Goal: Task Accomplishment & Management: Complete application form

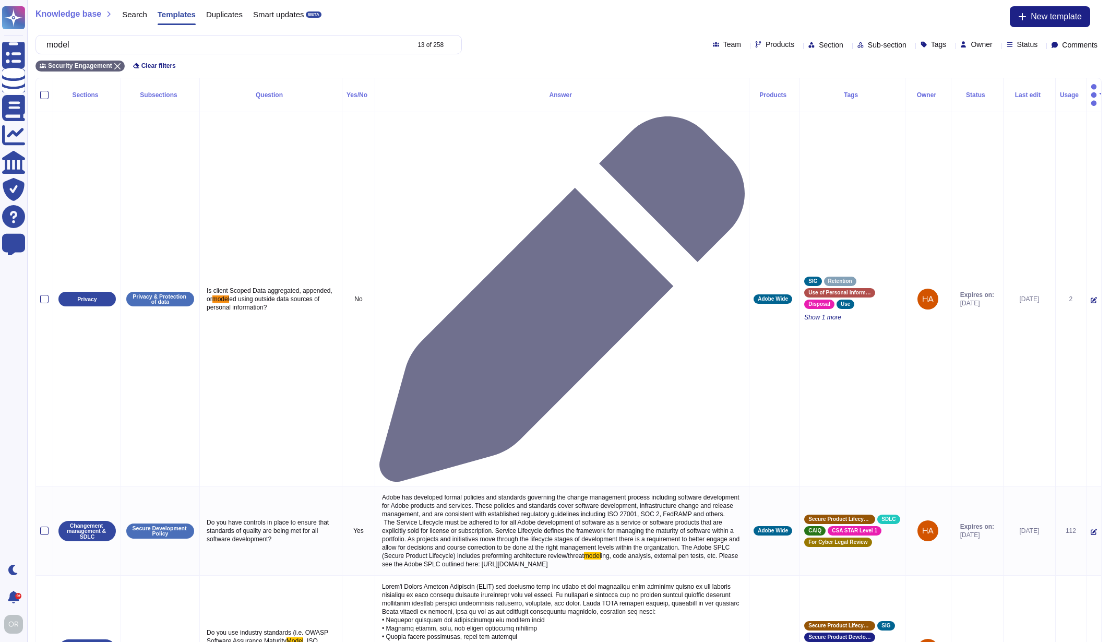
scroll to position [283, 0]
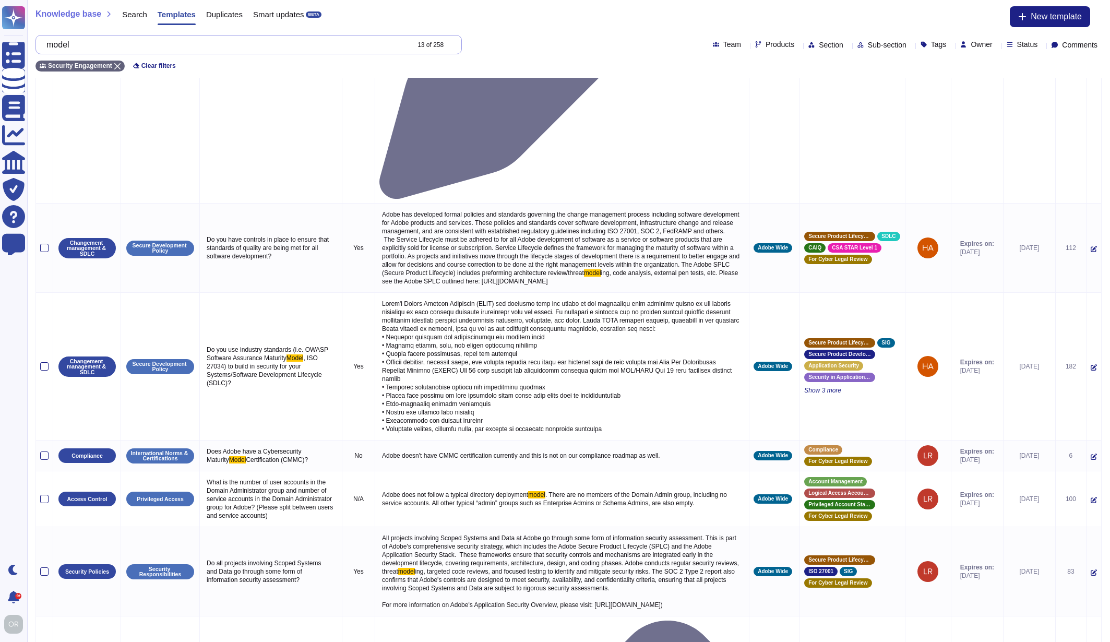
click at [71, 44] on input "model" at bounding box center [224, 44] width 367 height 18
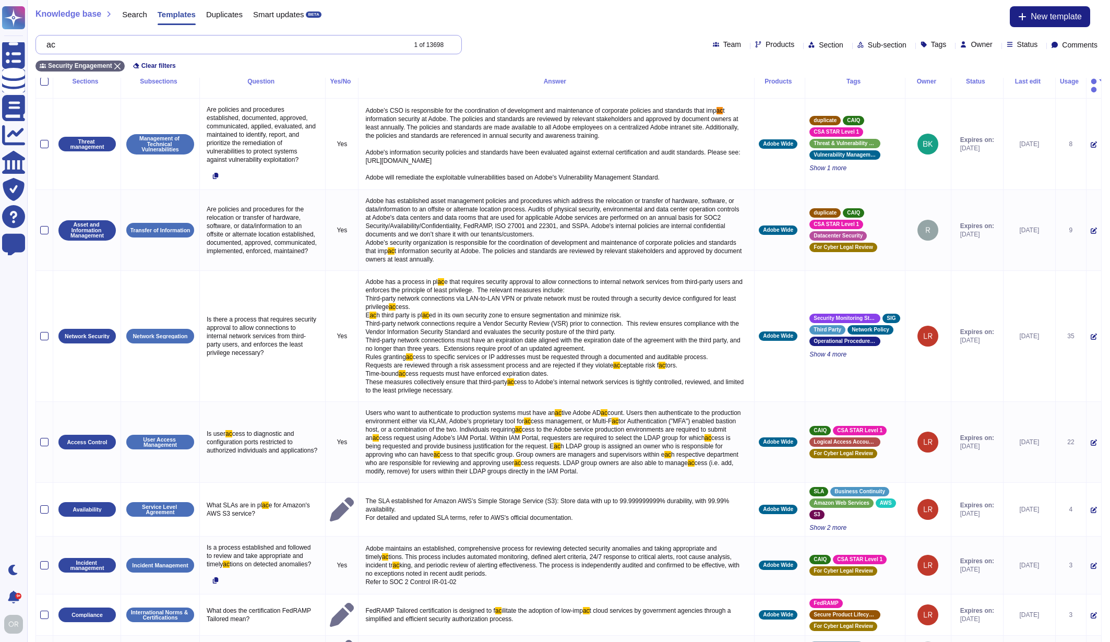
scroll to position [0, 0]
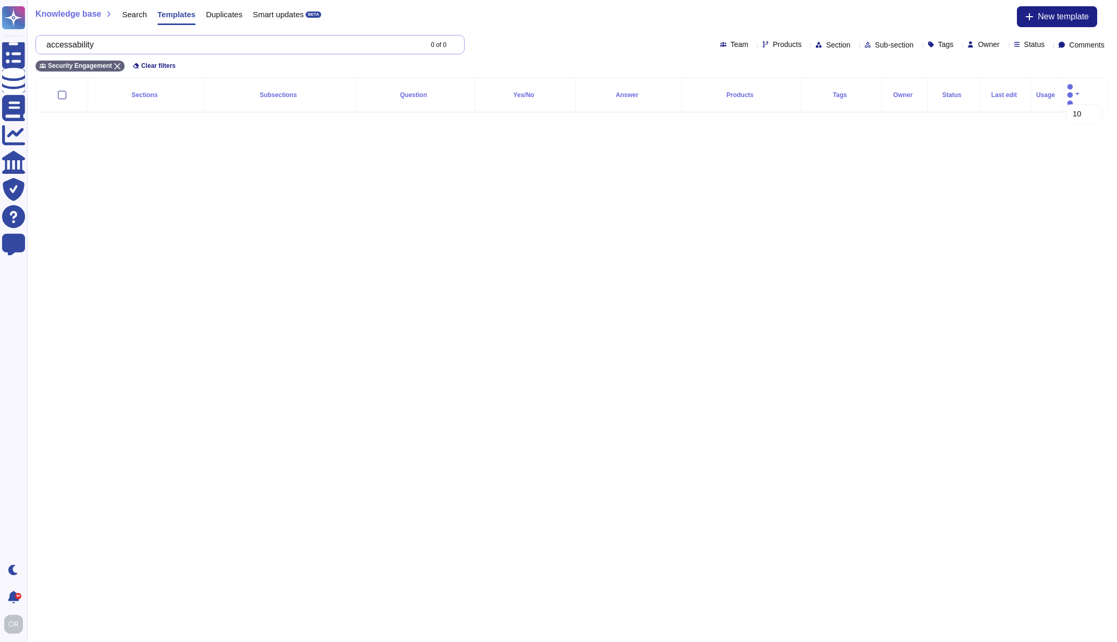
drag, startPoint x: 169, startPoint y: 47, endPoint x: 162, endPoint y: 47, distance: 6.8
click at [162, 47] on input "accessability" at bounding box center [231, 44] width 380 height 18
click at [80, 45] on input "accessability" at bounding box center [231, 44] width 380 height 18
click at [64, 45] on input "accessability" at bounding box center [231, 44] width 380 height 18
click at [126, 46] on input "acessability" at bounding box center [231, 44] width 380 height 18
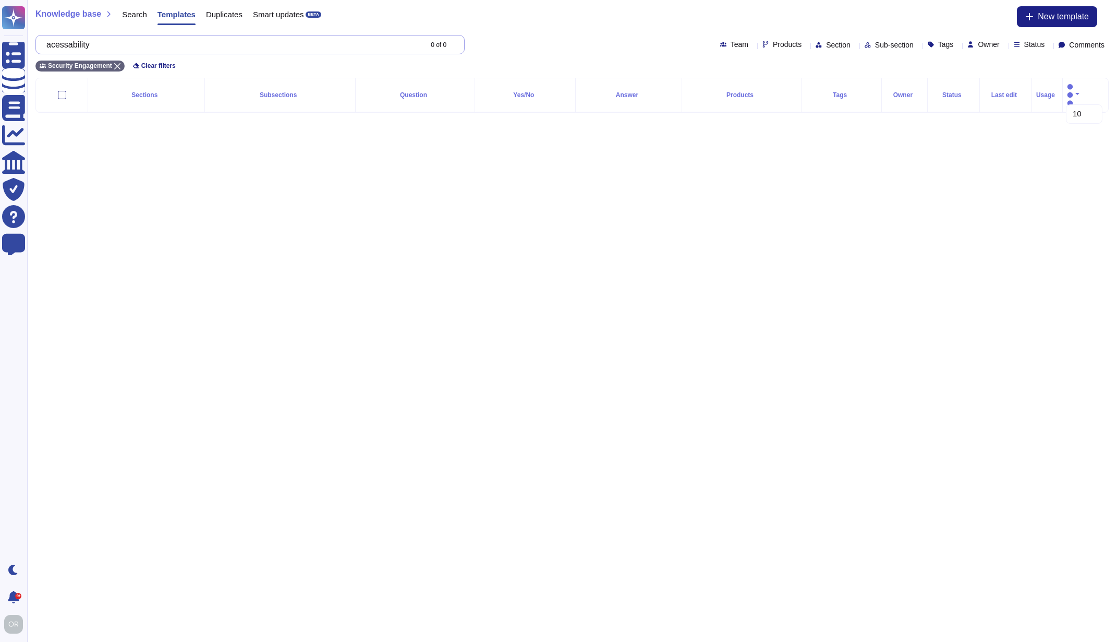
click at [82, 45] on input "acessability" at bounding box center [231, 44] width 380 height 18
click at [65, 45] on input "acessibility" at bounding box center [231, 44] width 380 height 18
type input "accessibility"
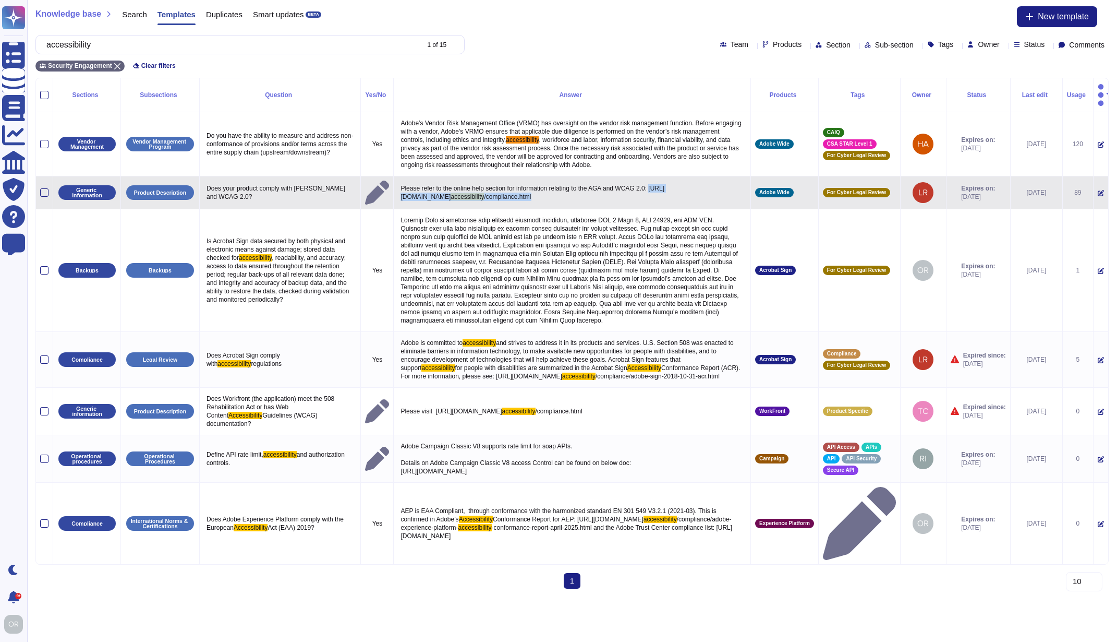
drag, startPoint x: 512, startPoint y: 194, endPoint x: 390, endPoint y: 192, distance: 122.1
click at [398, 192] on p "Please refer to the online help section for information relating to the AGA and…" at bounding box center [572, 193] width 348 height 22
type textarea "Please refer to the online help section for information relating to the AGA and…"
drag, startPoint x: 576, startPoint y: 189, endPoint x: 388, endPoint y: 189, distance: 188.3
click at [398, 189] on textarea "Please refer to the online help section for information relating to the AGA and…" at bounding box center [571, 199] width 346 height 27
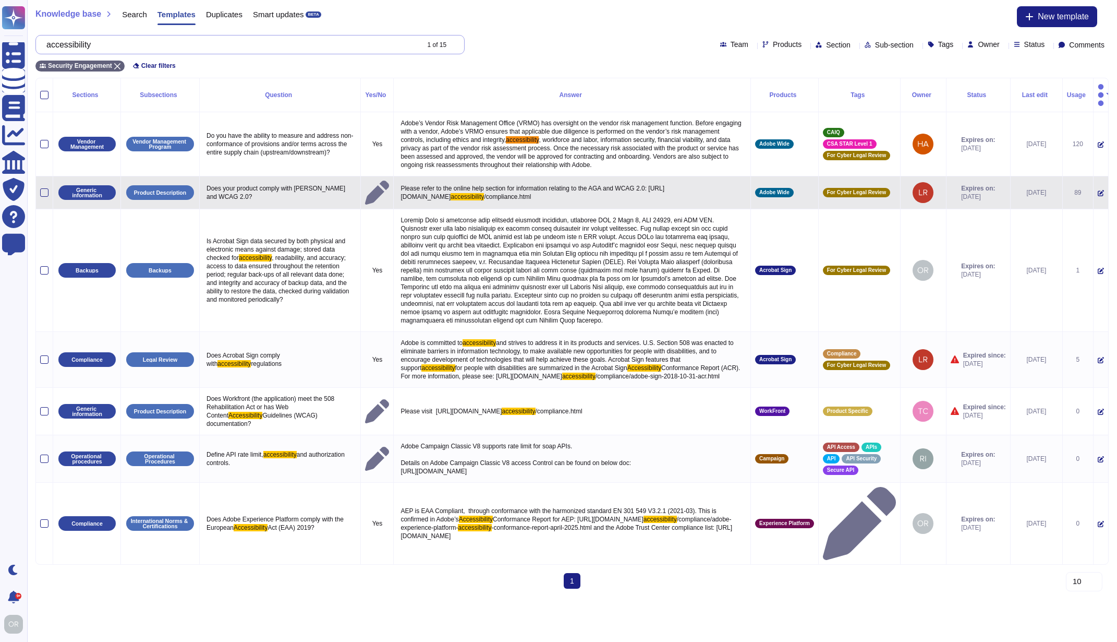
click at [93, 45] on input "accessibility" at bounding box center [229, 44] width 377 height 18
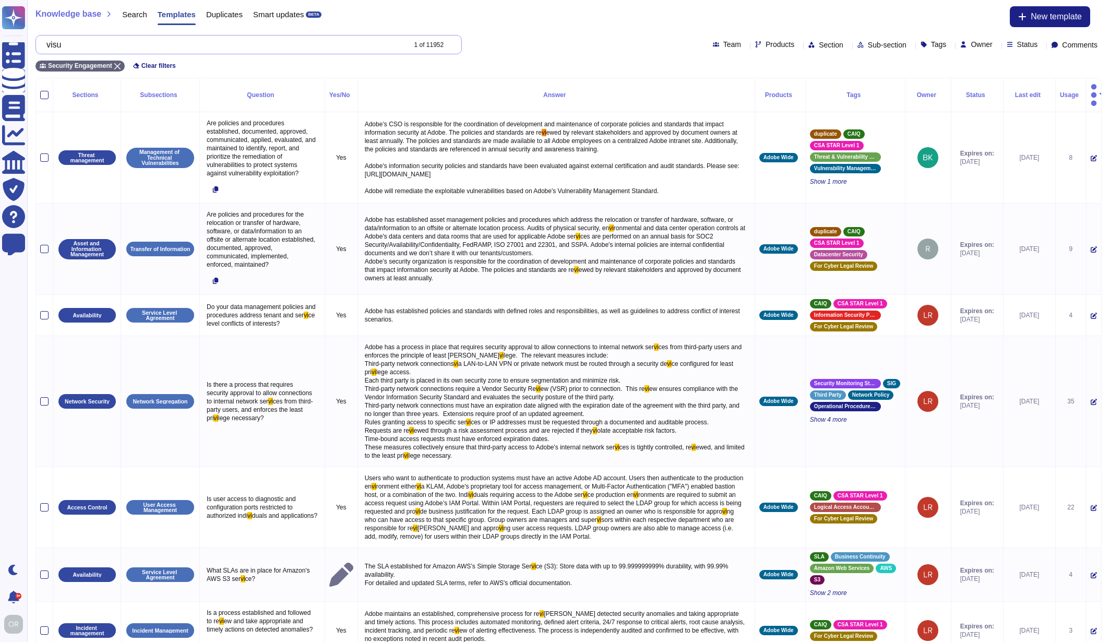
scroll to position [6, 0]
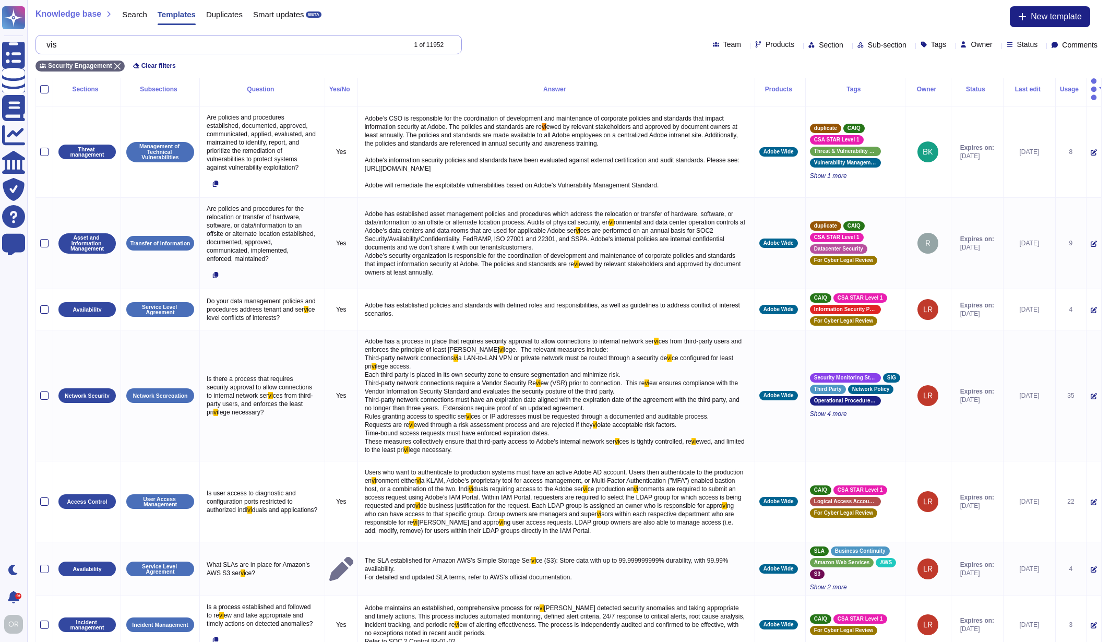
type input "v"
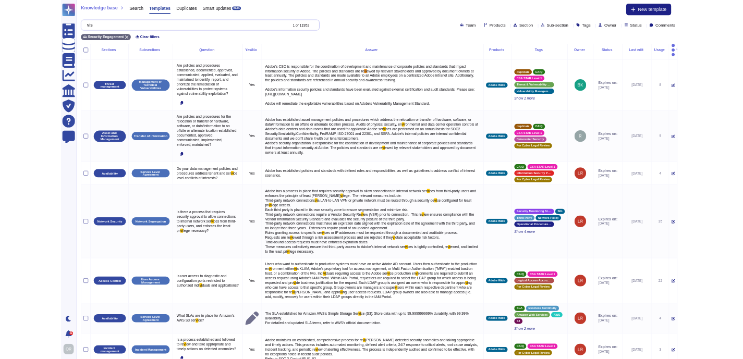
scroll to position [0, 0]
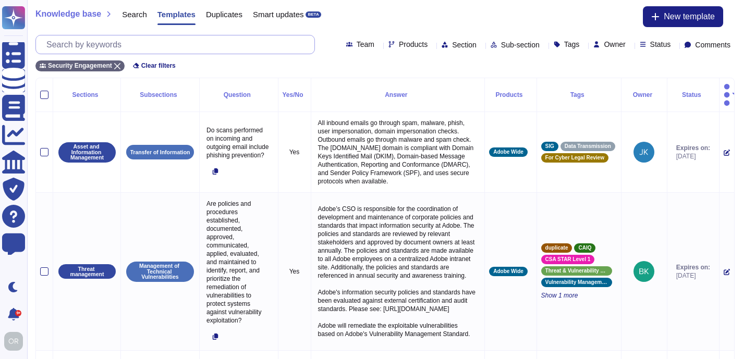
click at [144, 42] on input "text" at bounding box center [177, 44] width 273 height 18
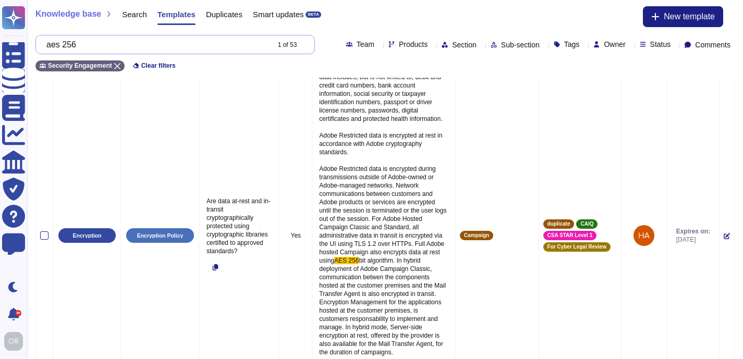
scroll to position [312, 0]
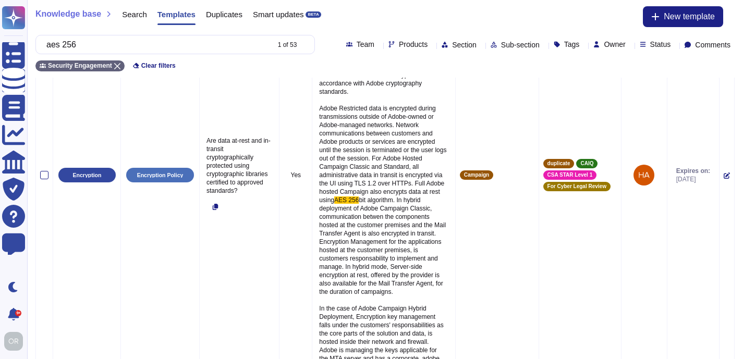
type input "aes 256"
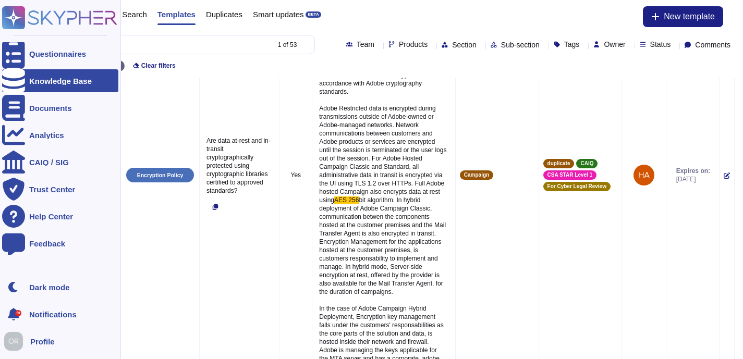
click at [61, 11] on icon at bounding box center [59, 17] width 115 height 23
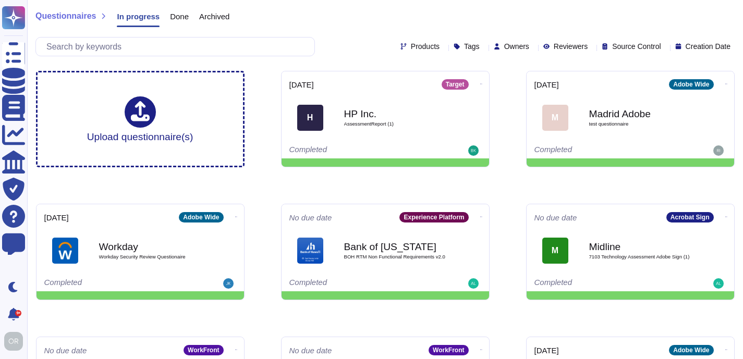
click at [283, 17] on div "Questionnaires In progress Done Archived" at bounding box center [385, 18] width 700 height 21
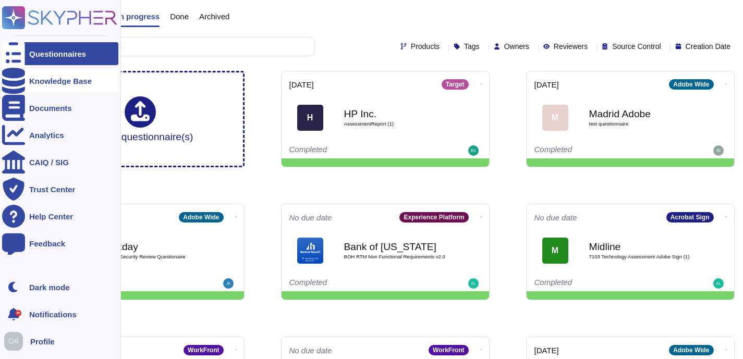
click at [46, 83] on div "Knowledge Base" at bounding box center [60, 81] width 63 height 8
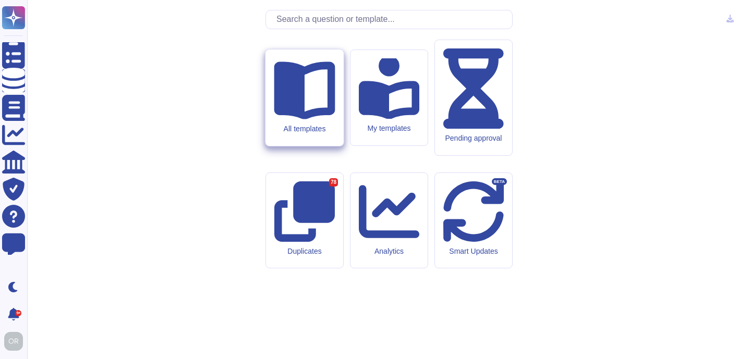
click at [289, 134] on div "All templates" at bounding box center [304, 129] width 61 height 9
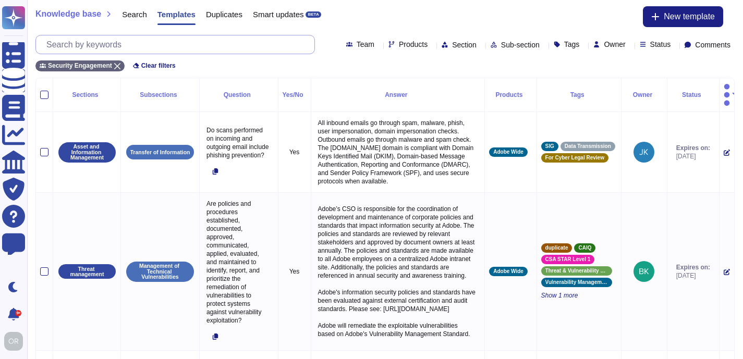
click at [160, 44] on input "text" at bounding box center [177, 44] width 273 height 18
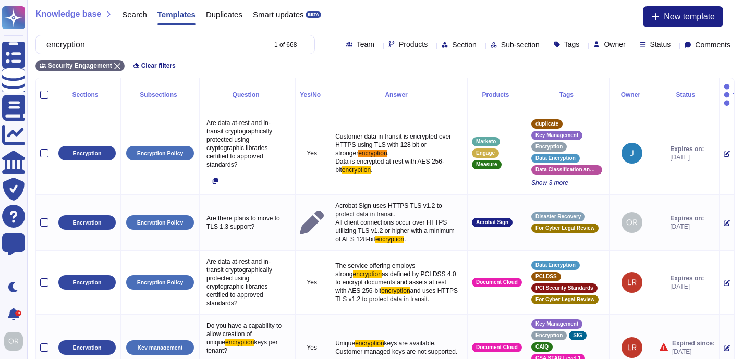
type input "encryption"
click at [399, 44] on span "Products" at bounding box center [413, 44] width 29 height 7
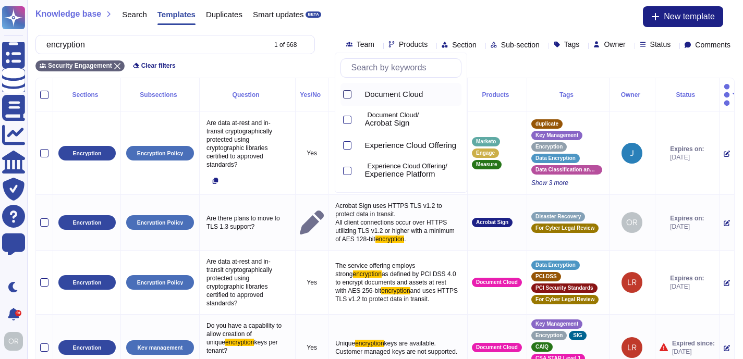
click at [348, 93] on div at bounding box center [347, 94] width 8 height 8
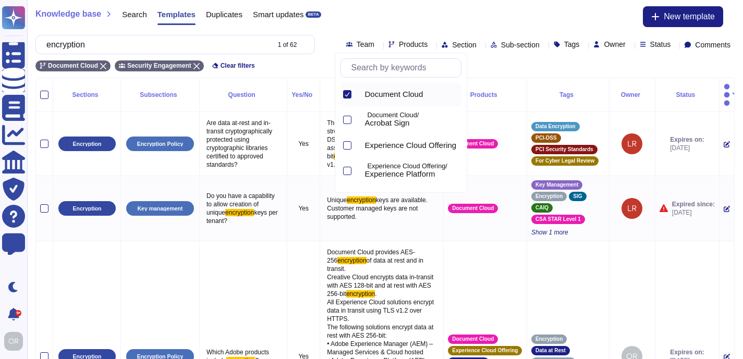
click at [398, 22] on div "Knowledge base Search Templates Duplicates Smart updates BETA New template" at bounding box center [385, 16] width 700 height 21
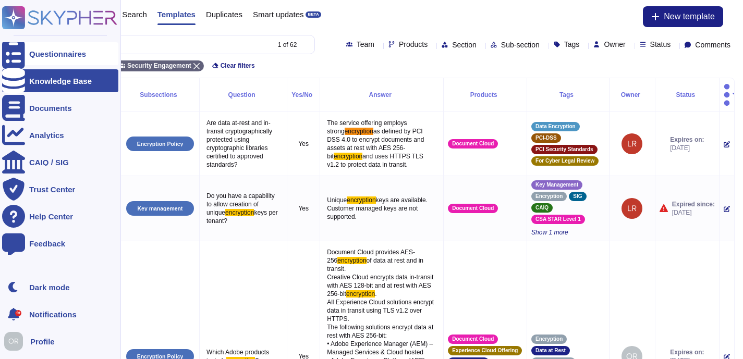
click at [55, 52] on div "Questionnaires" at bounding box center [57, 54] width 57 height 8
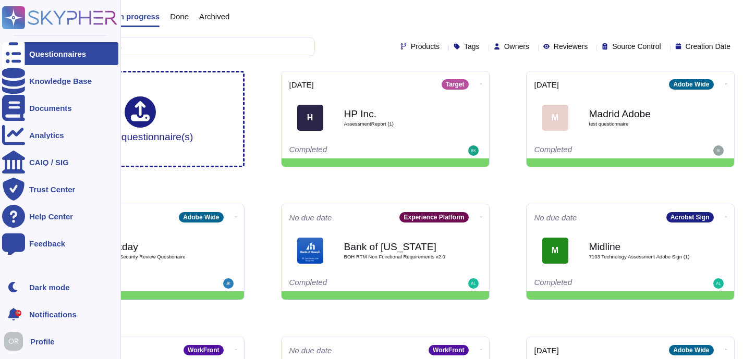
click at [58, 53] on div "Questionnaires" at bounding box center [57, 54] width 57 height 8
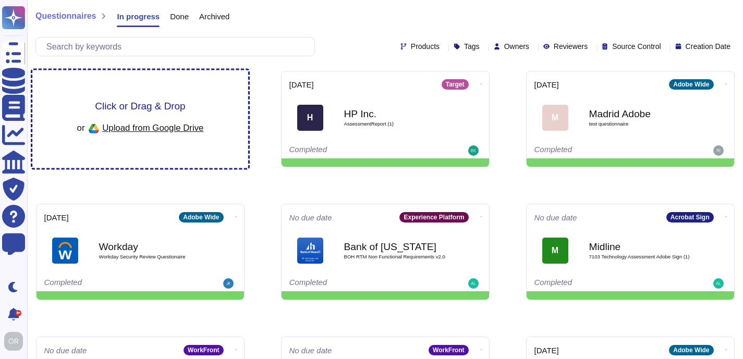
click at [137, 106] on span "Click or Drag & Drop" at bounding box center [140, 106] width 90 height 10
click at [136, 108] on span "Click or Drag & Drop" at bounding box center [140, 106] width 90 height 10
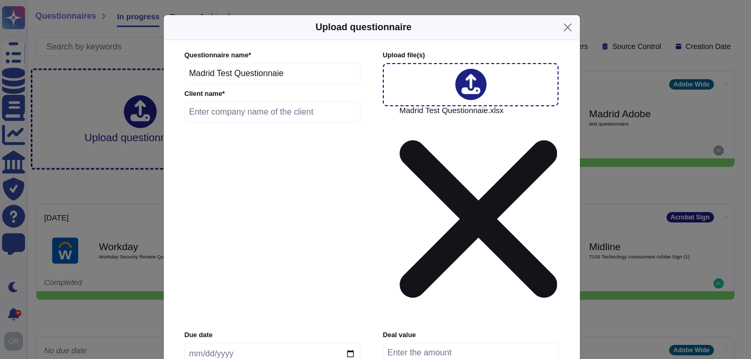
drag, startPoint x: 294, startPoint y: 82, endPoint x: 184, endPoint y: 83, distance: 109.6
click at [185, 83] on input "Madrid Test Questionnaie" at bounding box center [273, 73] width 176 height 21
click at [252, 123] on input "text" at bounding box center [273, 112] width 176 height 21
type input "A"
type input "Madrid training"
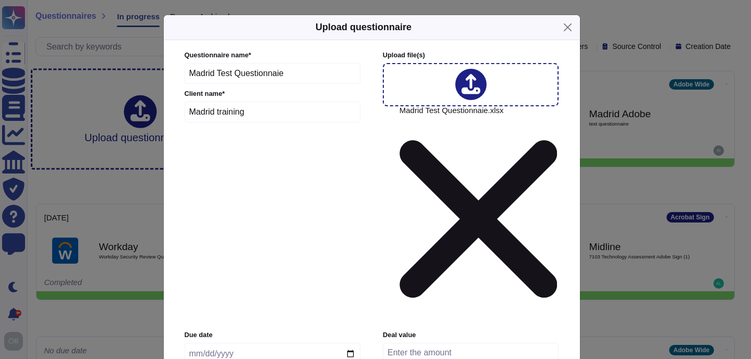
click at [350, 343] on input "date" at bounding box center [273, 354] width 176 height 22
type input "[DATE]"
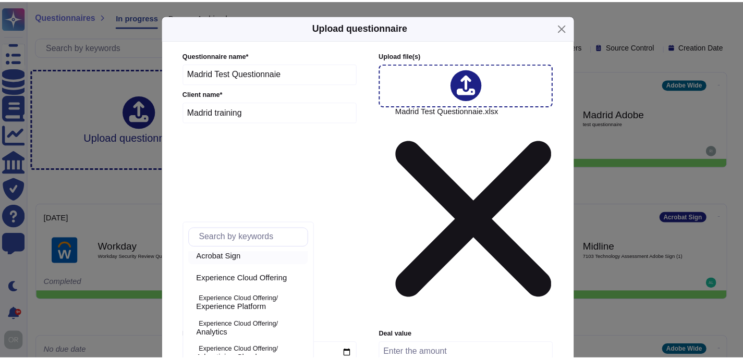
scroll to position [40, 0]
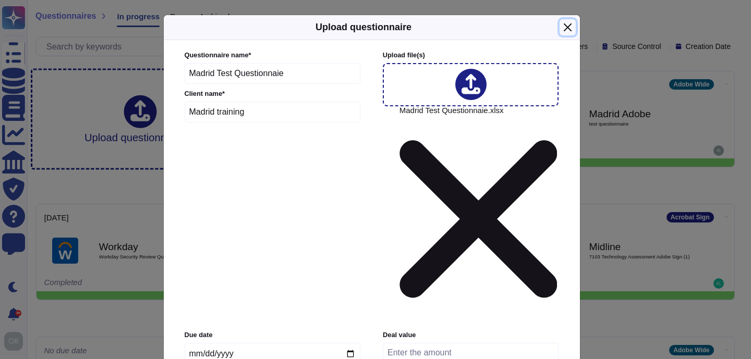
click at [564, 33] on button "Close" at bounding box center [568, 27] width 16 height 16
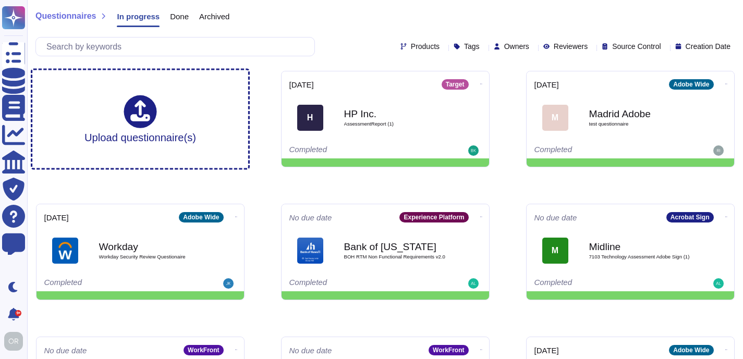
click at [327, 14] on div "Questionnaires In progress Done Archived" at bounding box center [385, 18] width 700 height 21
